Goal: Obtain resource: Obtain resource

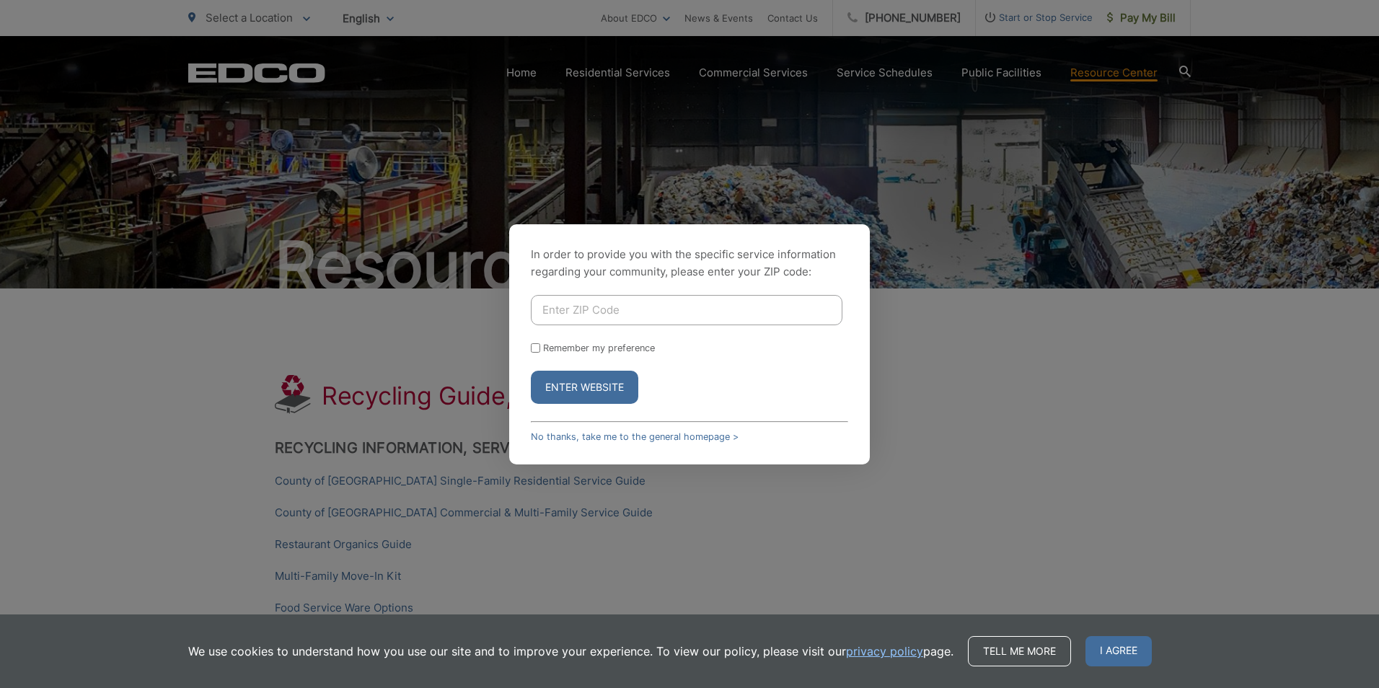
click at [659, 310] on input "Enter ZIP Code" at bounding box center [687, 310] width 312 height 30
type input "92007-1135"
click at [538, 346] on input "Remember my preference" at bounding box center [535, 347] width 9 height 9
checkbox input "true"
click at [558, 381] on button "Enter Website" at bounding box center [585, 387] width 108 height 33
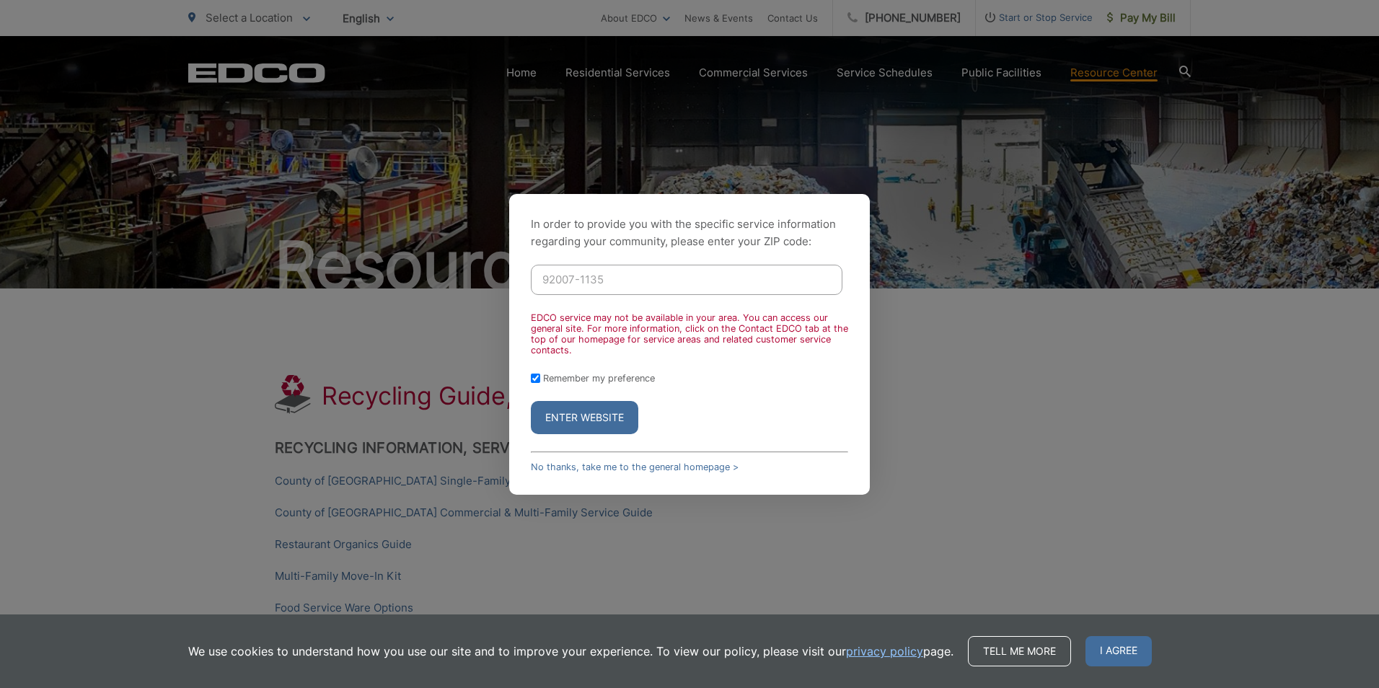
click at [613, 279] on input "92007-1135" at bounding box center [687, 280] width 312 height 30
type input "92007"
click at [585, 418] on button "Enter Website" at bounding box center [585, 417] width 108 height 33
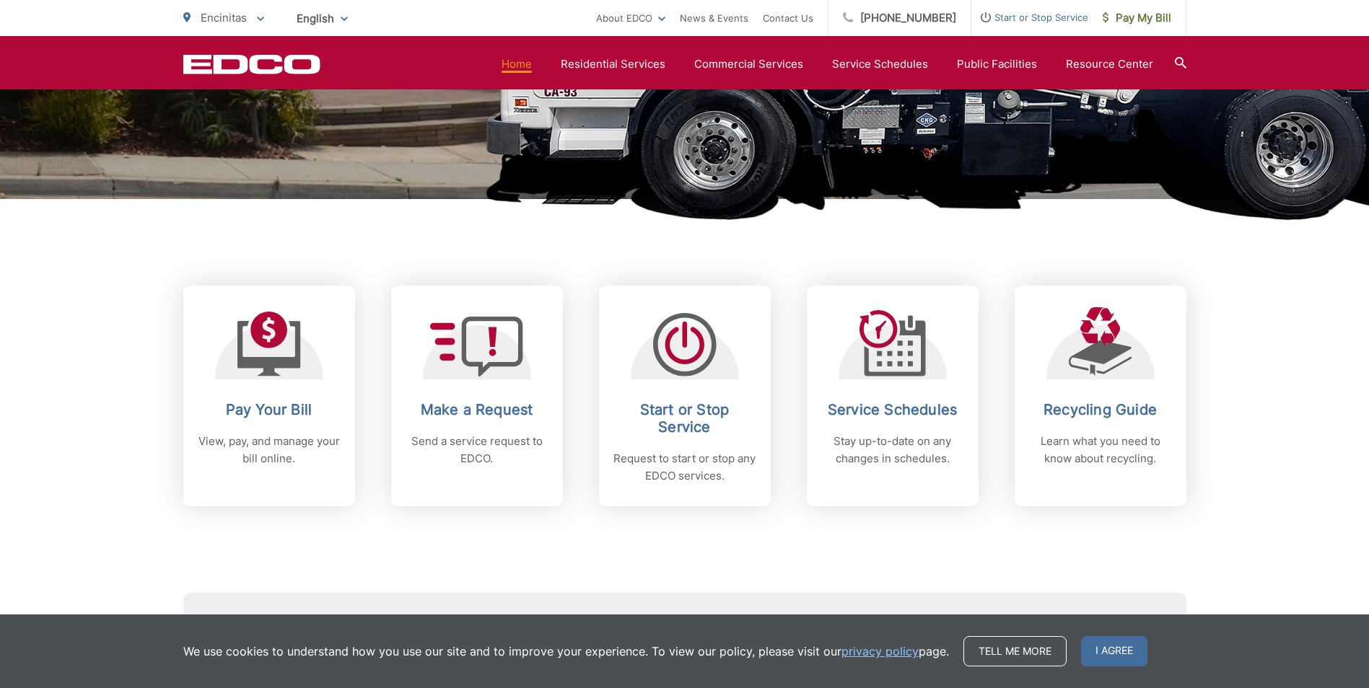
scroll to position [433, 0]
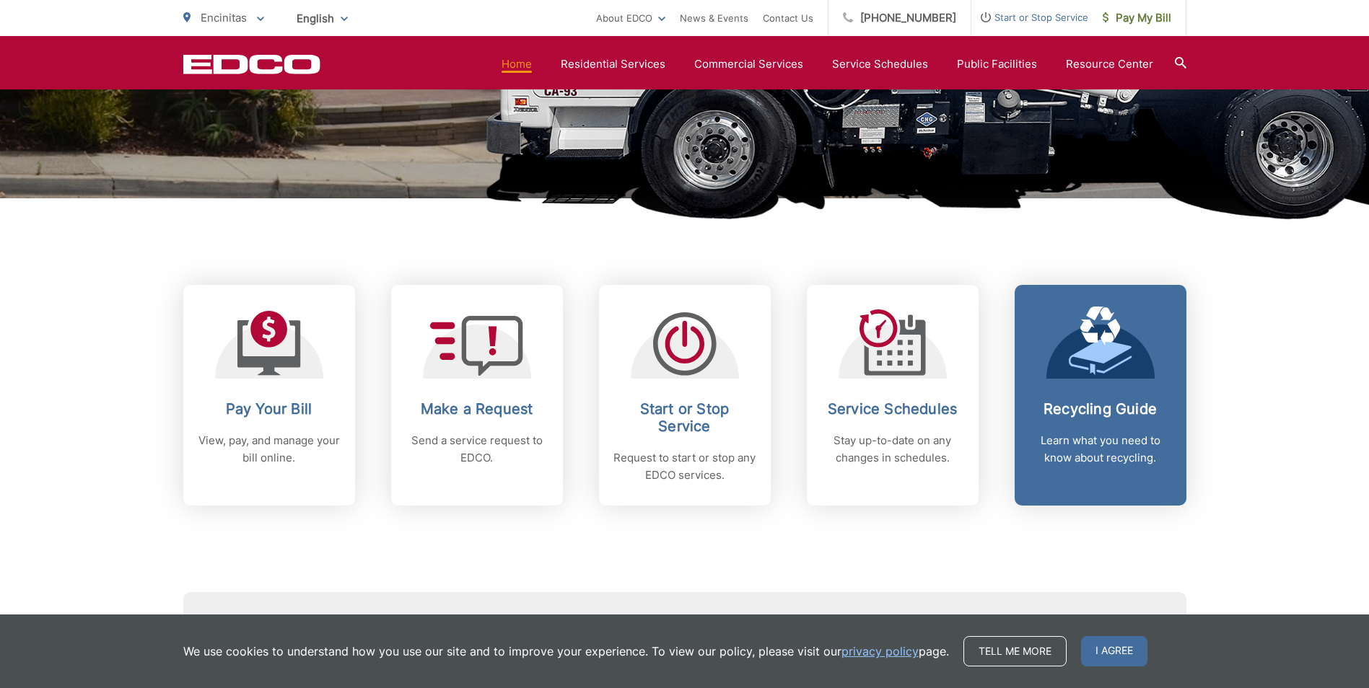
click at [1102, 422] on div "Recycling Guide Learn what you need to know about recycling." at bounding box center [1100, 433] width 143 height 66
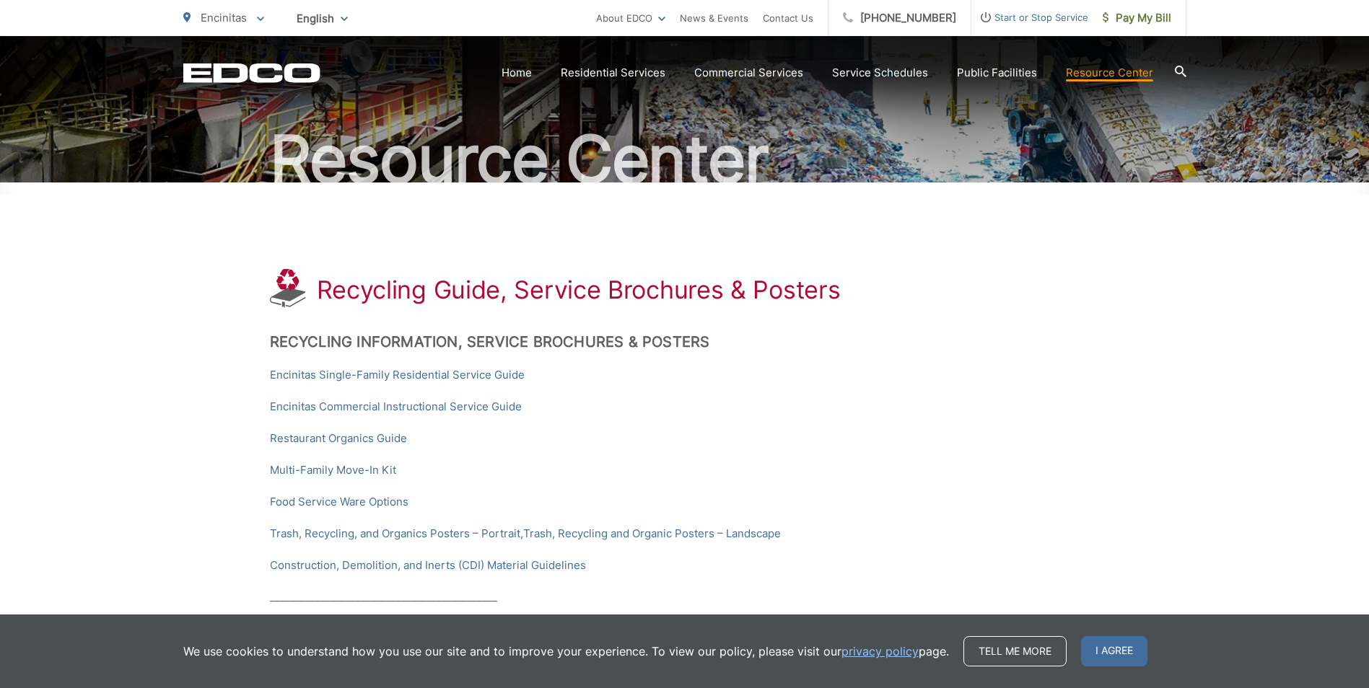
scroll to position [144, 0]
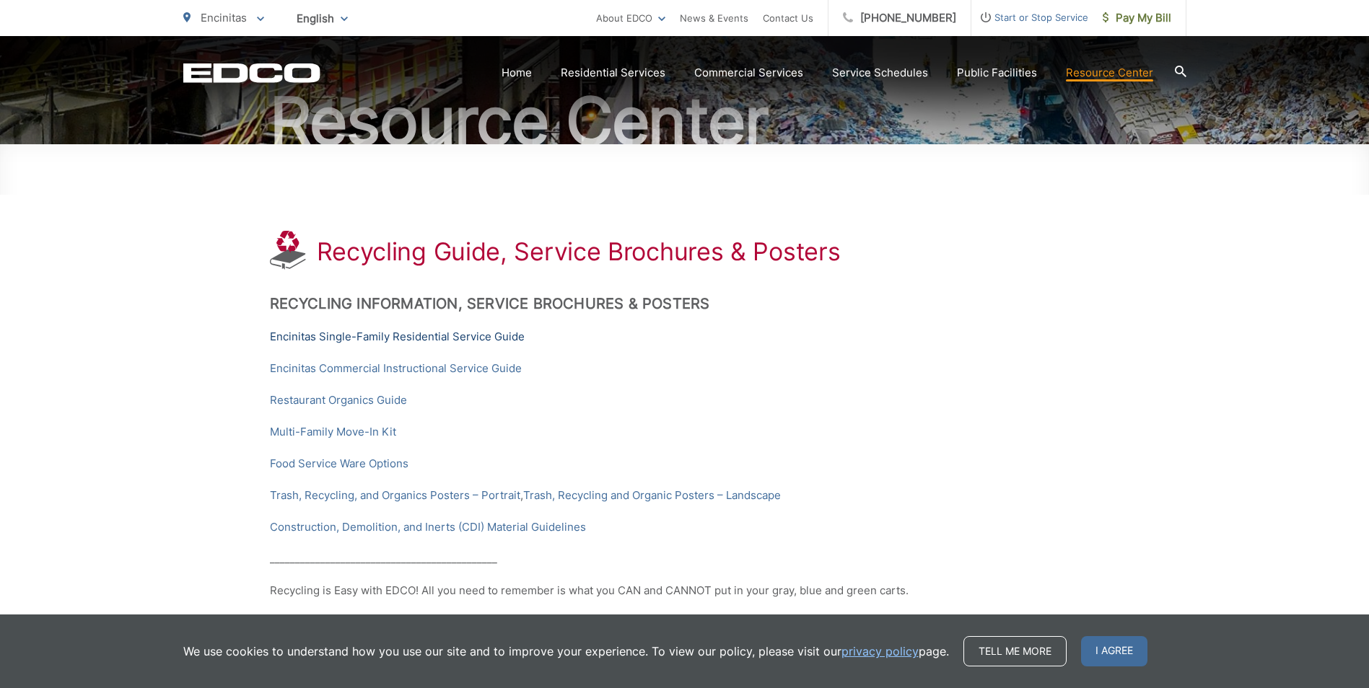
click at [475, 336] on link "Encinitas Single-Family Residential Service Guide" at bounding box center [397, 336] width 255 height 17
